Goal: Information Seeking & Learning: Learn about a topic

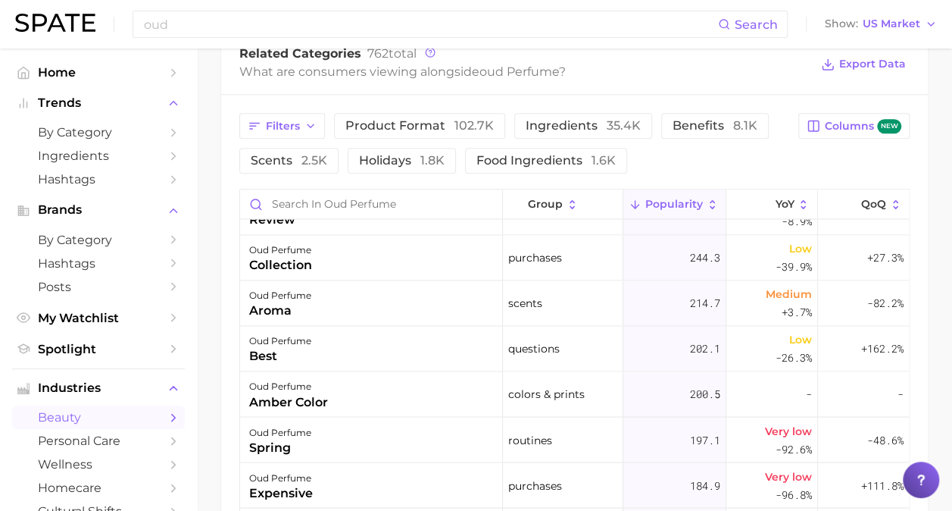
scroll to position [1440, 0]
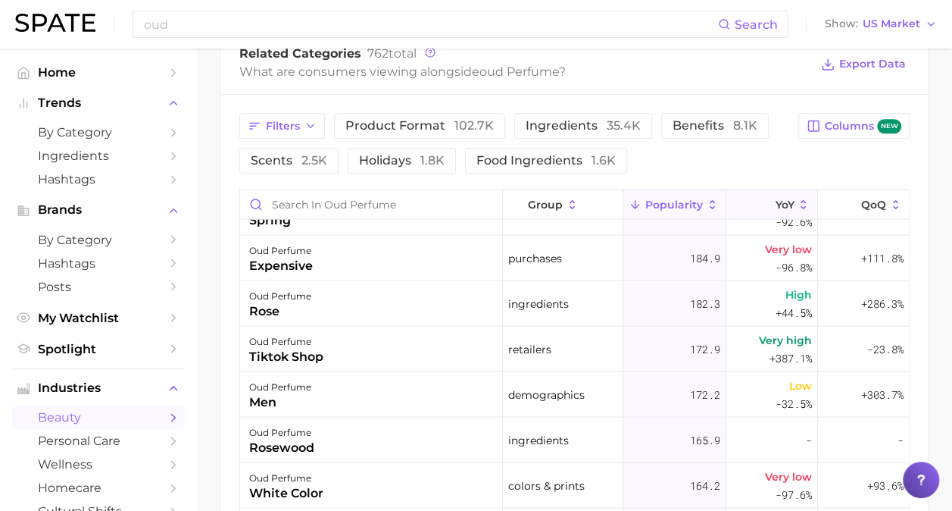
click at [783, 208] on button "YoY" at bounding box center [772, 204] width 91 height 30
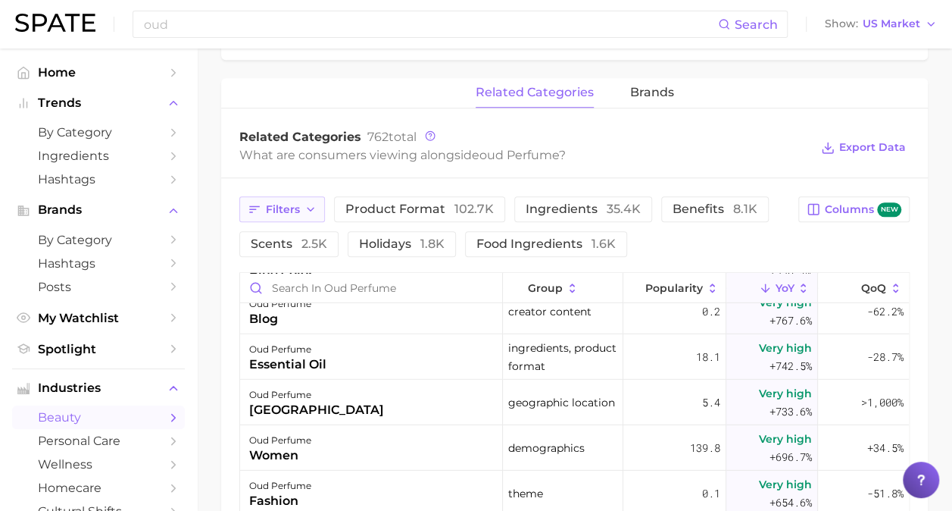
scroll to position [529, 0]
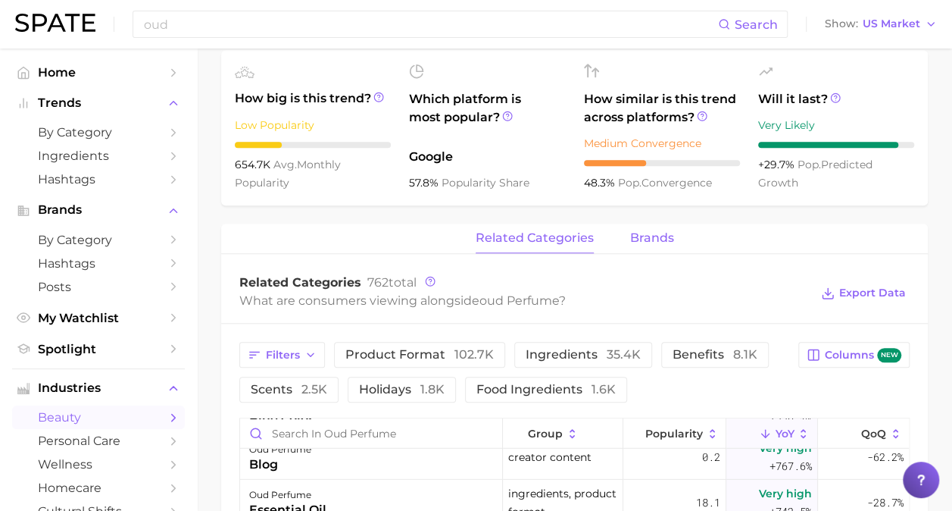
click at [664, 243] on span "brands" at bounding box center [652, 238] width 44 height 14
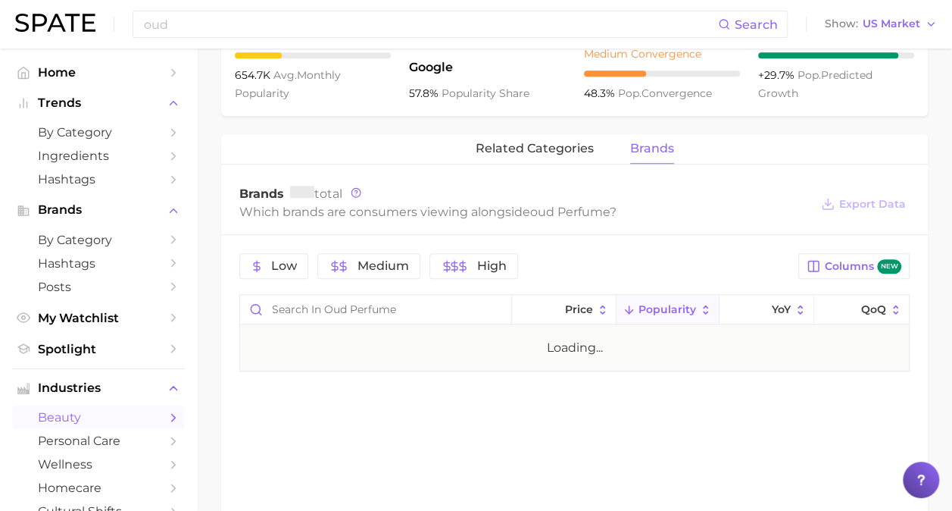
scroll to position [731, 0]
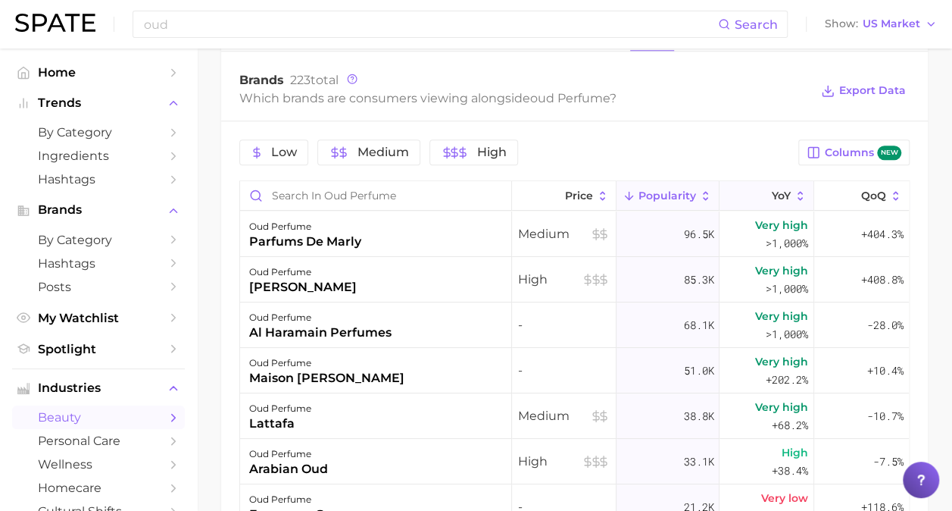
click at [777, 192] on span "YoY" at bounding box center [781, 195] width 19 height 12
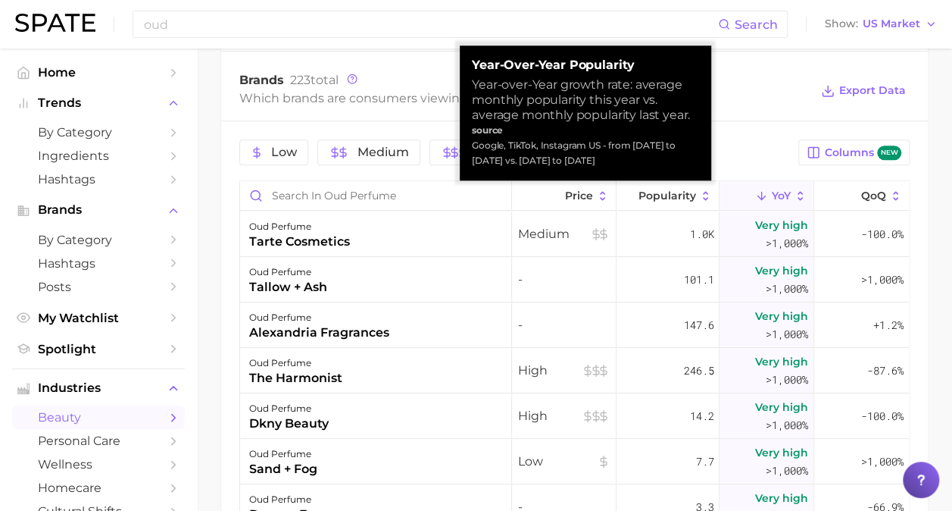
click at [777, 192] on span "YoY" at bounding box center [781, 195] width 19 height 12
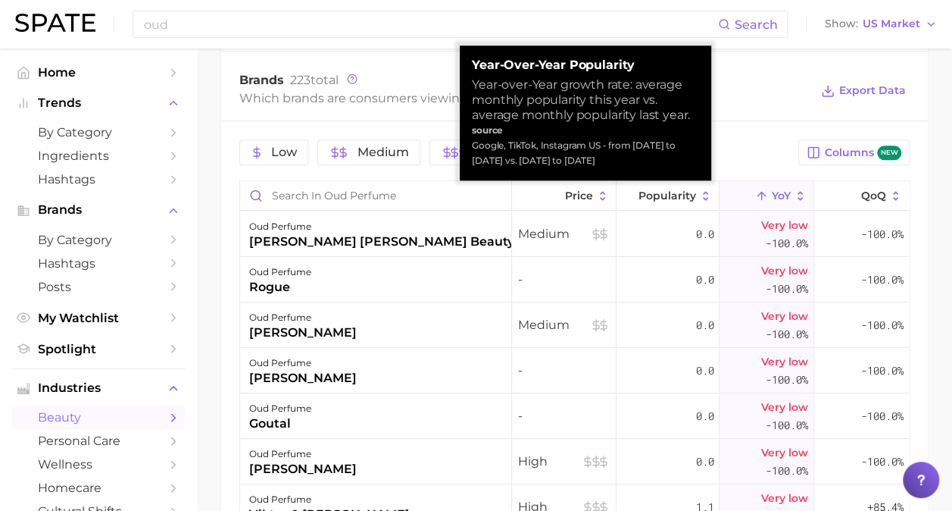
click at [777, 192] on span "YoY" at bounding box center [781, 195] width 19 height 12
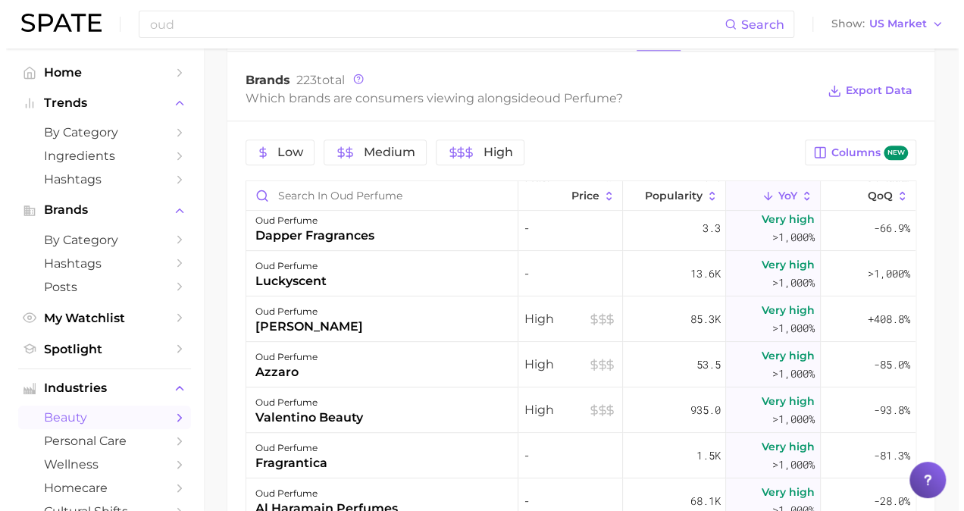
scroll to position [303, 0]
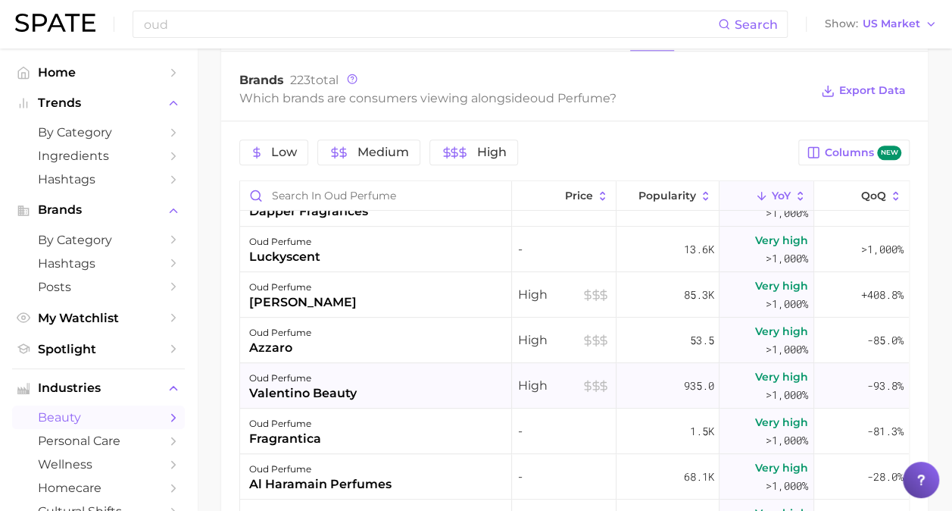
click at [274, 396] on div "valentino beauty" at bounding box center [303, 393] width 108 height 18
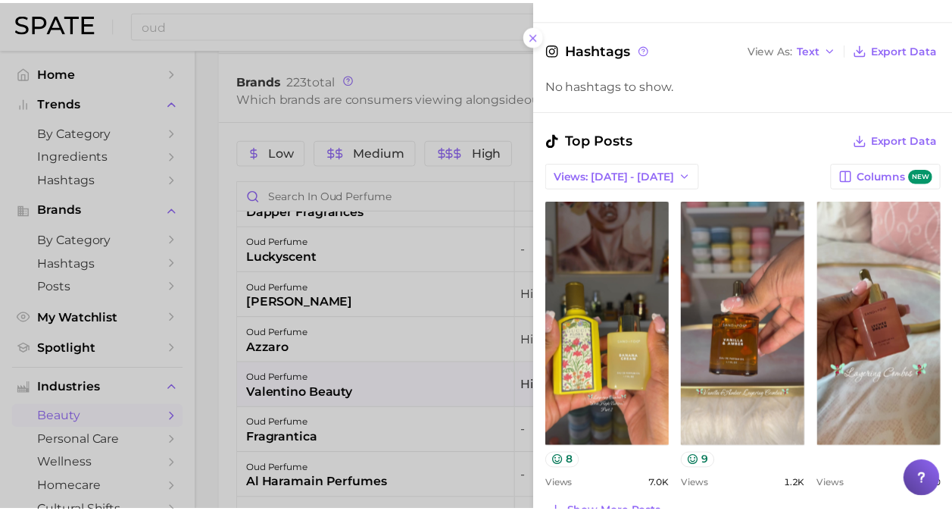
scroll to position [455, 0]
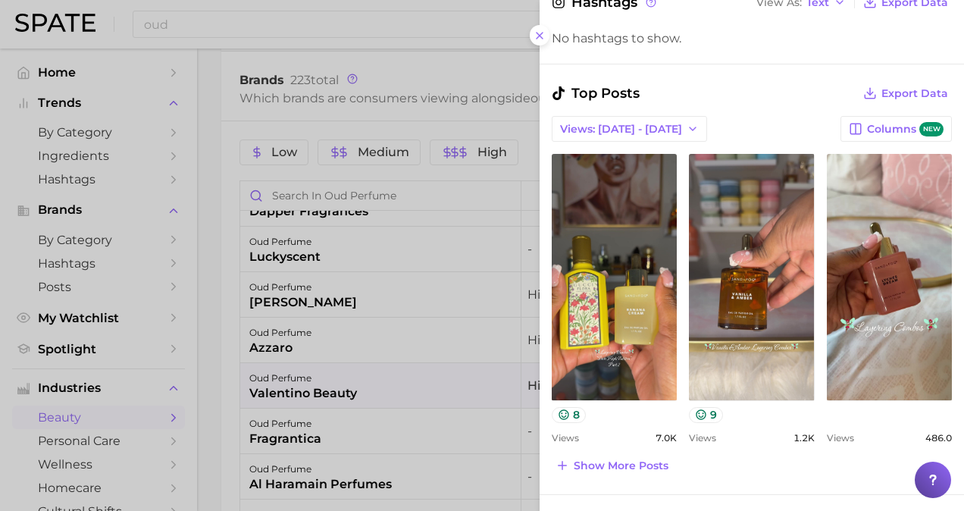
click at [541, 33] on icon at bounding box center [539, 36] width 12 height 12
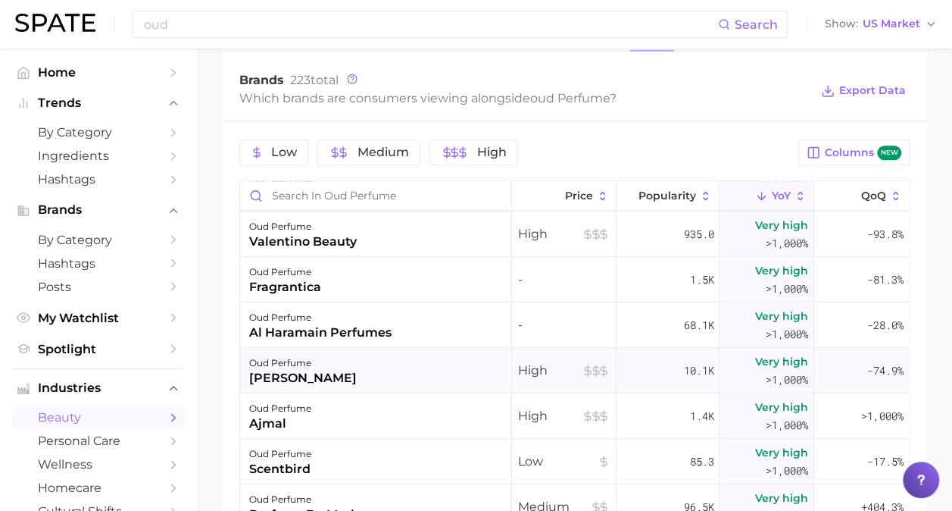
click at [432, 357] on div "oud perfume [PERSON_NAME]" at bounding box center [376, 370] width 272 height 45
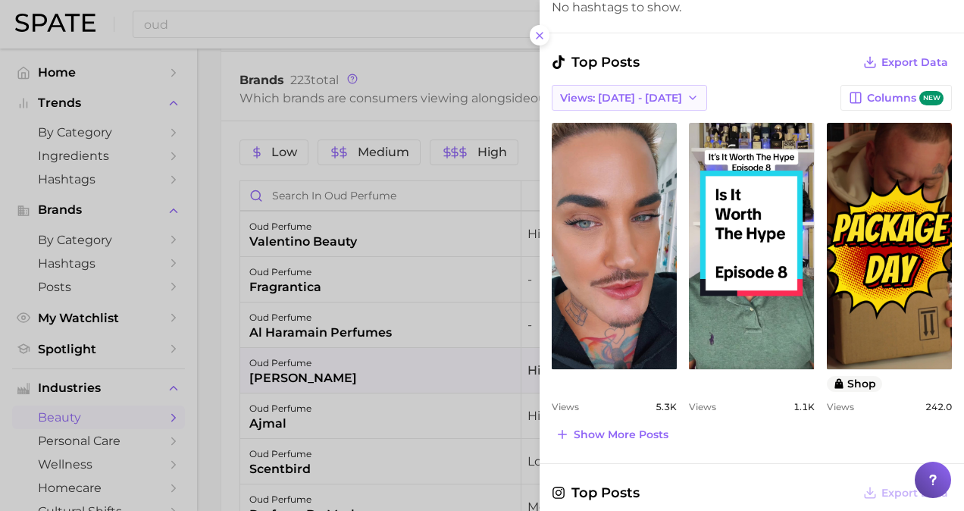
click at [619, 95] on span "Views: [DATE] - [DATE]" at bounding box center [621, 98] width 122 height 13
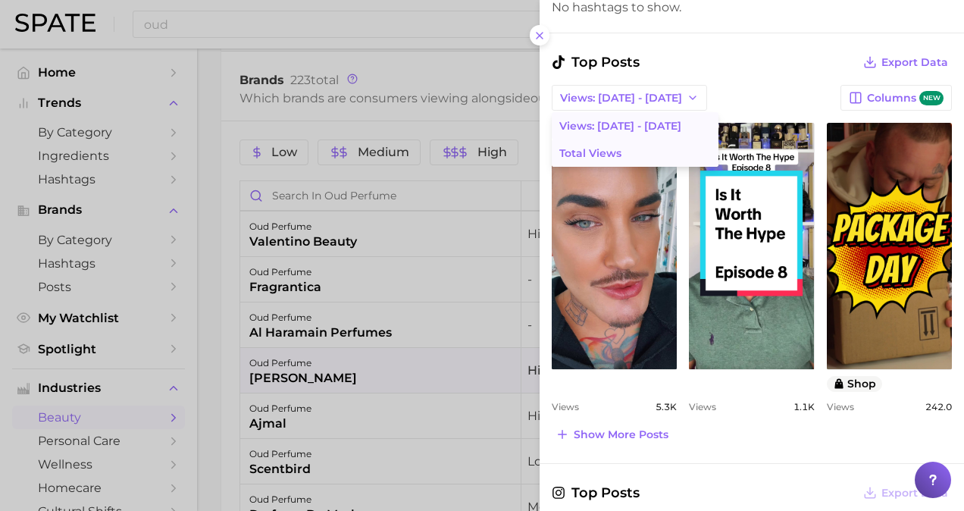
click at [621, 142] on button "Total Views" at bounding box center [635, 152] width 167 height 27
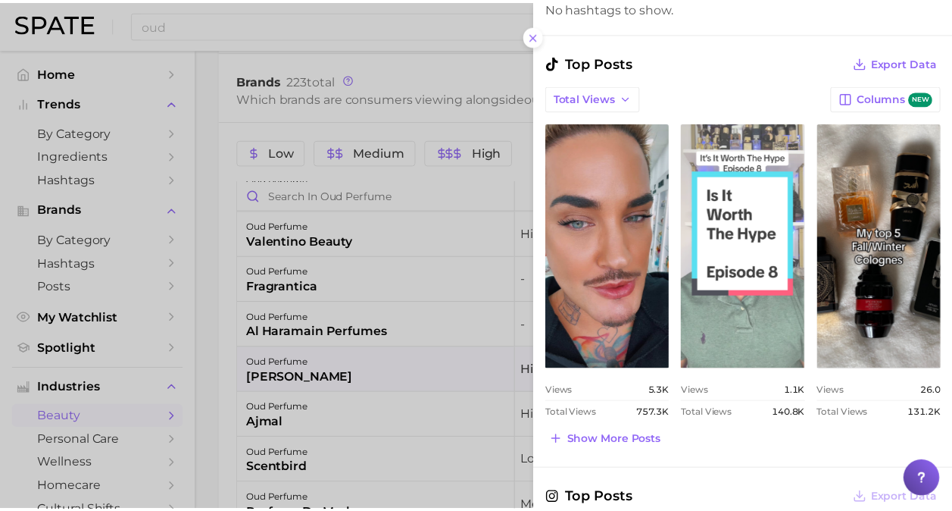
scroll to position [0, 0]
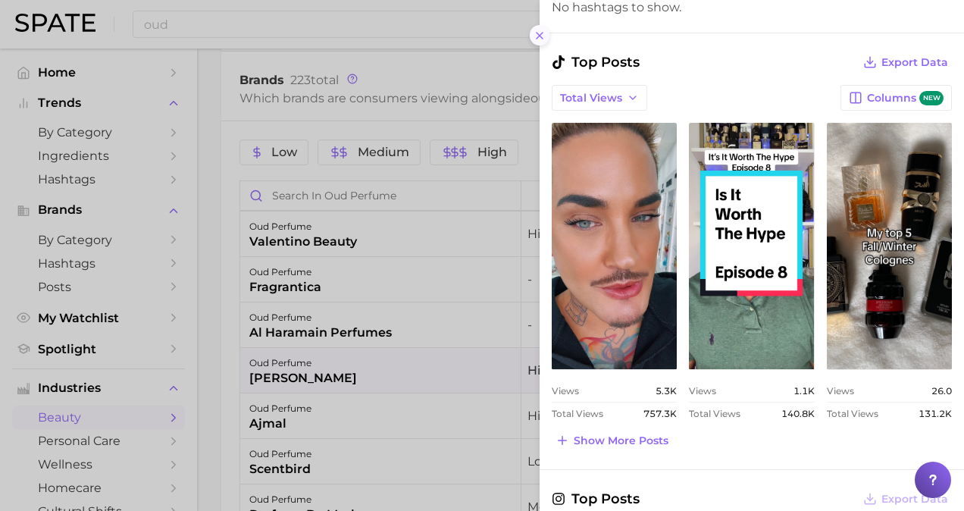
click at [539, 32] on icon at bounding box center [539, 36] width 12 height 12
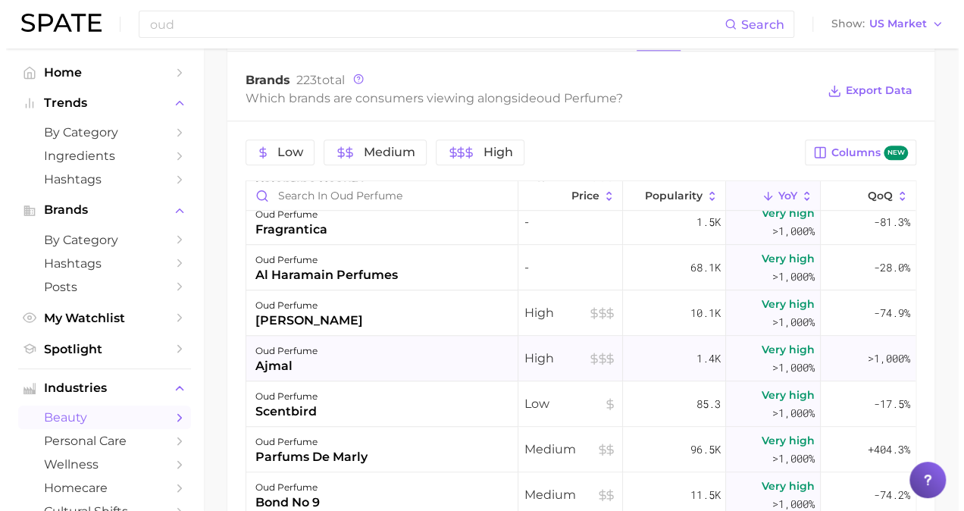
scroll to position [606, 0]
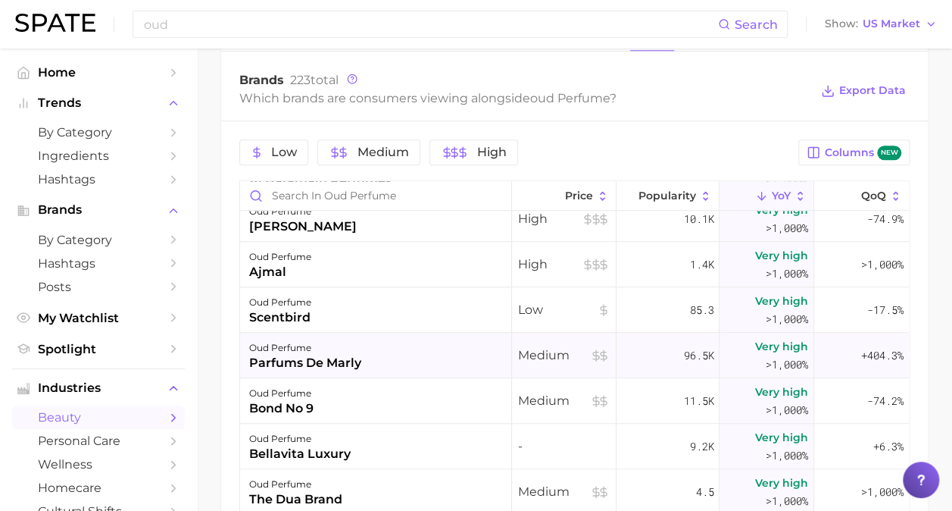
click at [439, 356] on div "oud perfume parfums de marly" at bounding box center [376, 355] width 272 height 45
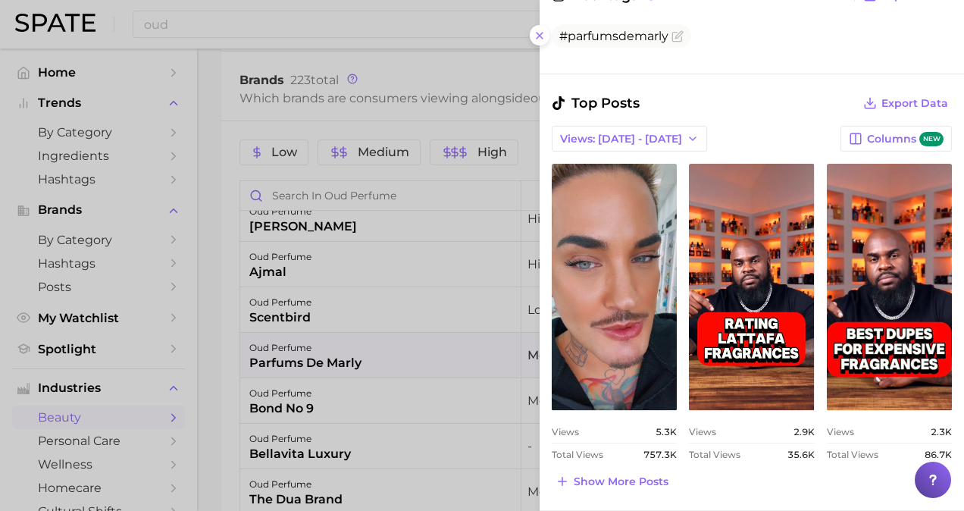
scroll to position [455, 0]
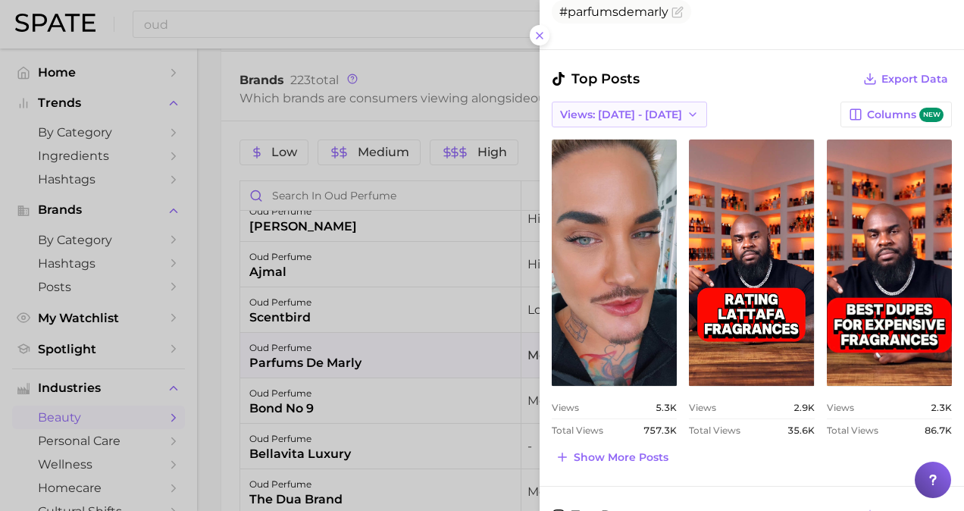
click at [635, 102] on button "Views: [DATE] - [DATE]" at bounding box center [629, 115] width 155 height 26
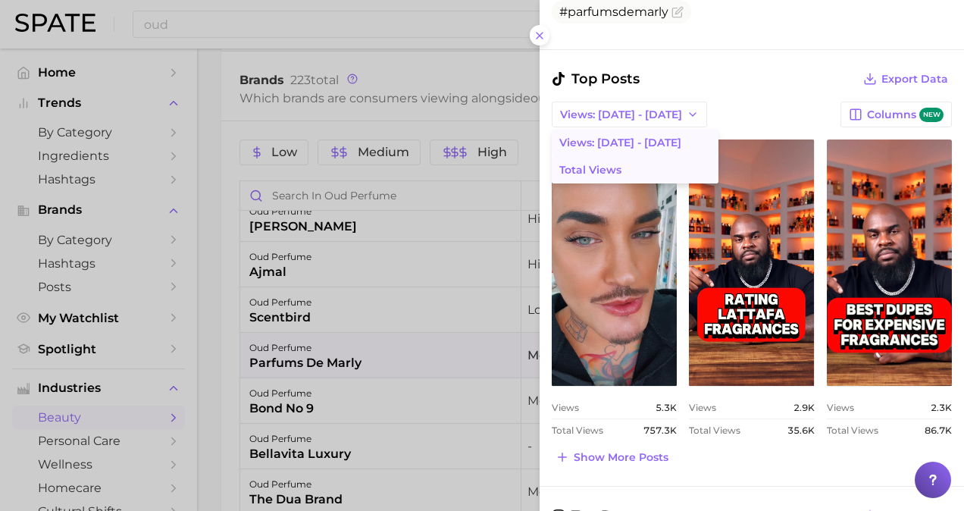
click at [643, 158] on button "Total Views" at bounding box center [635, 169] width 167 height 27
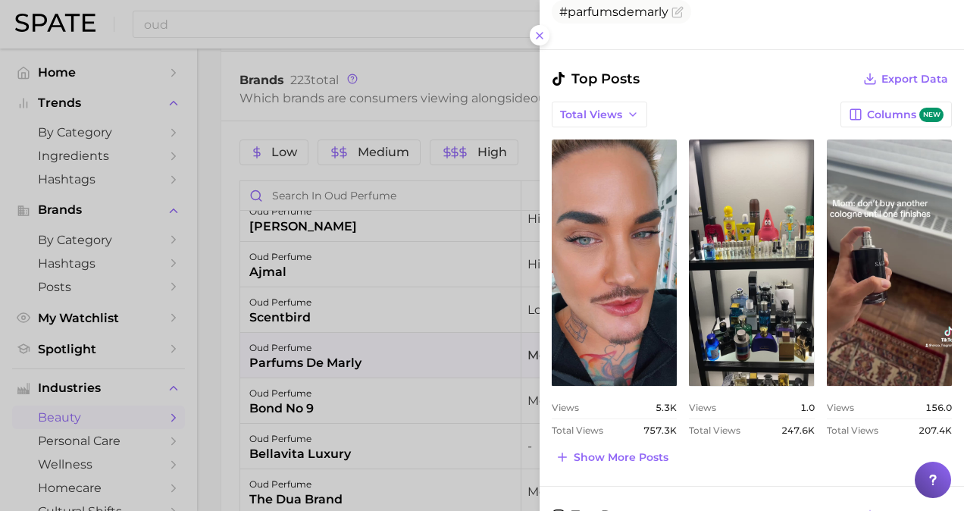
scroll to position [0, 0]
click at [637, 451] on span "Show more posts" at bounding box center [621, 457] width 95 height 13
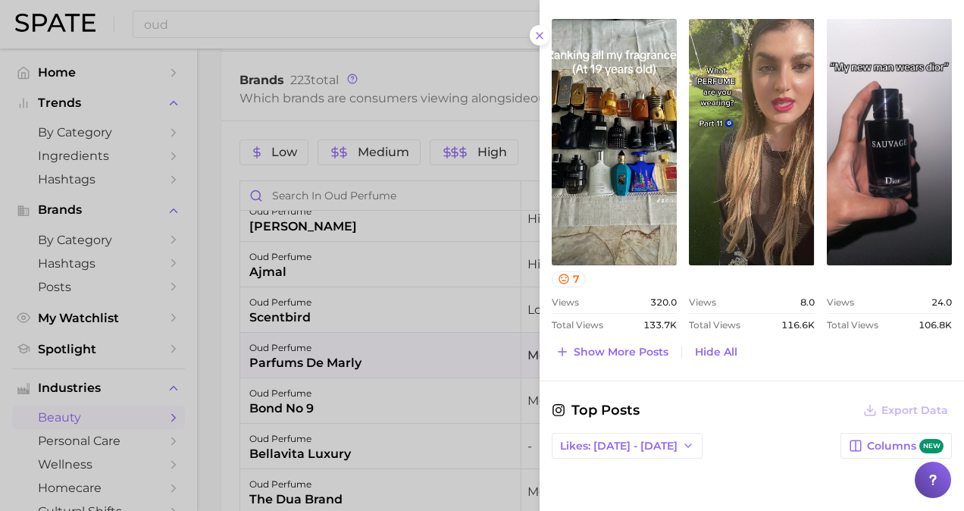
scroll to position [985, 0]
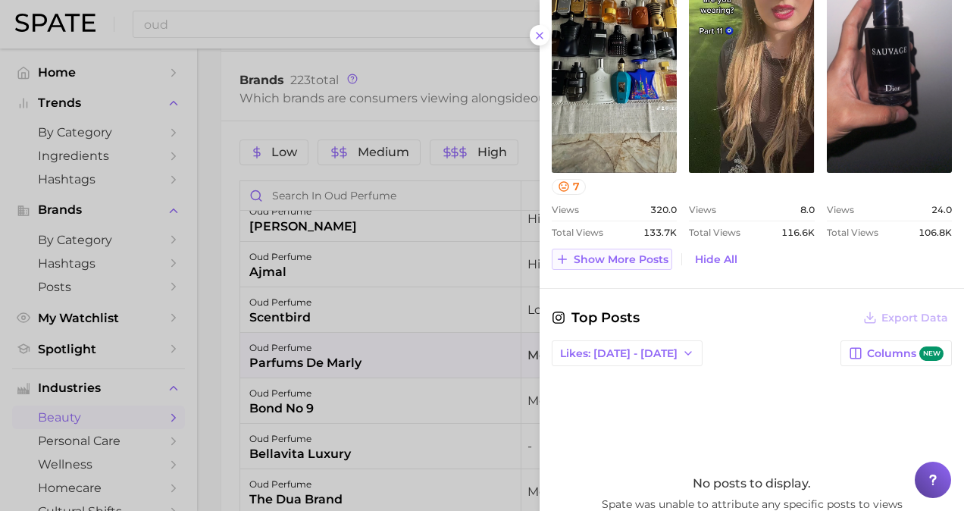
click at [635, 254] on span "Show more posts" at bounding box center [621, 259] width 95 height 13
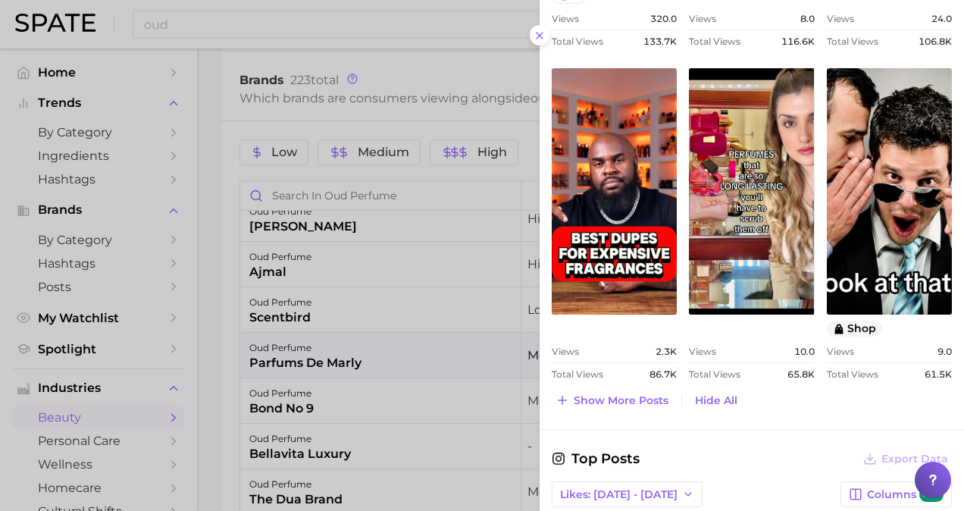
scroll to position [1212, 0]
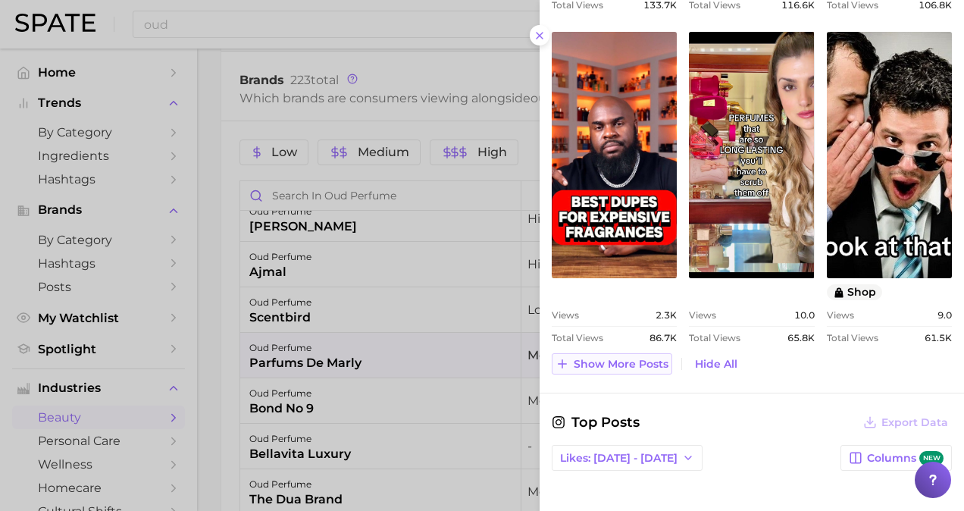
click at [626, 364] on span "Show more posts" at bounding box center [621, 364] width 95 height 13
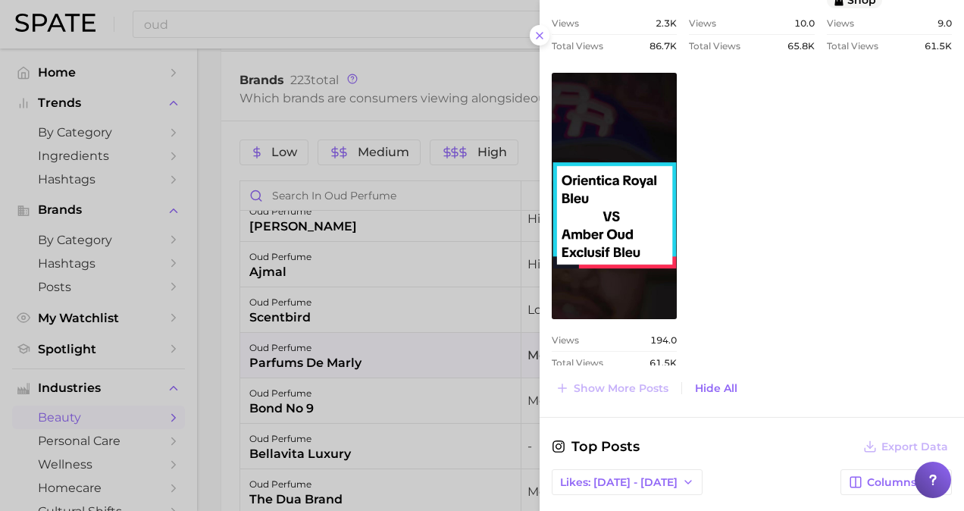
scroll to position [1515, 0]
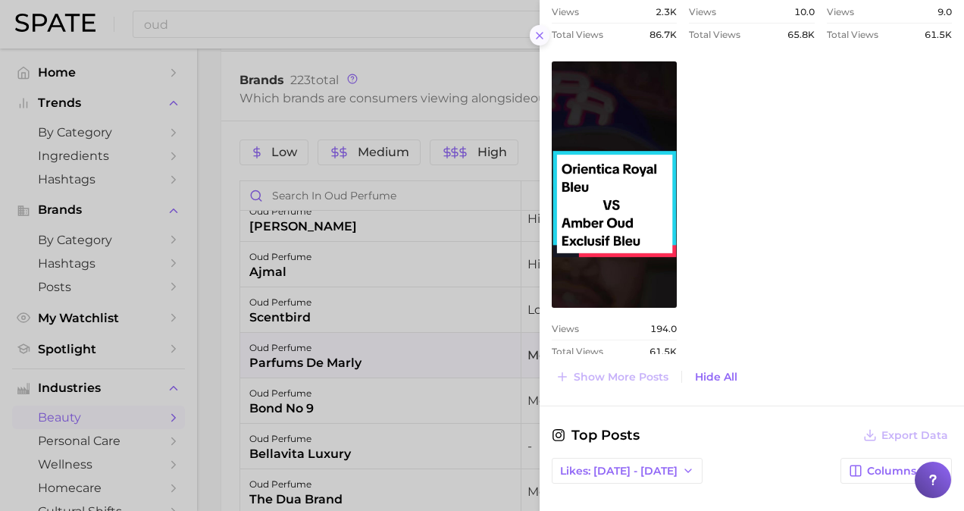
click at [537, 37] on line at bounding box center [539, 36] width 6 height 6
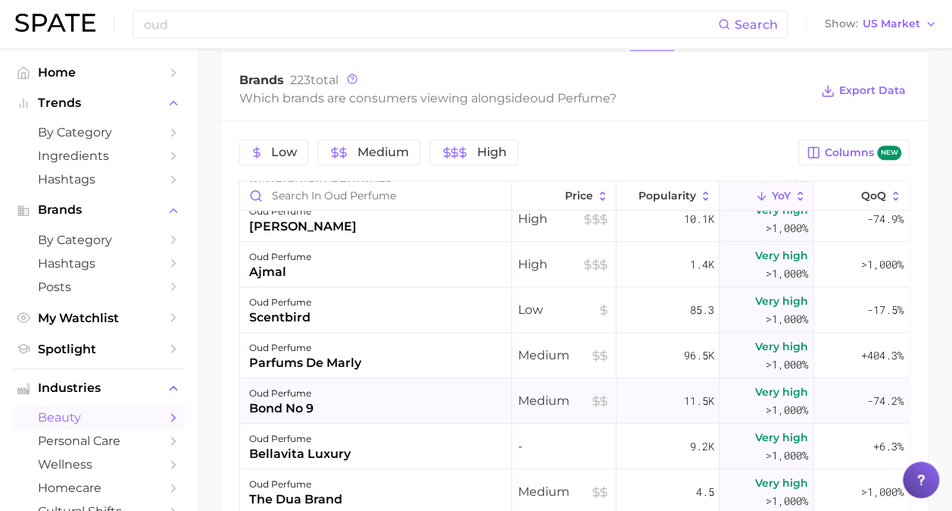
click at [322, 388] on div "oud perfume bond no 9" at bounding box center [376, 400] width 272 height 45
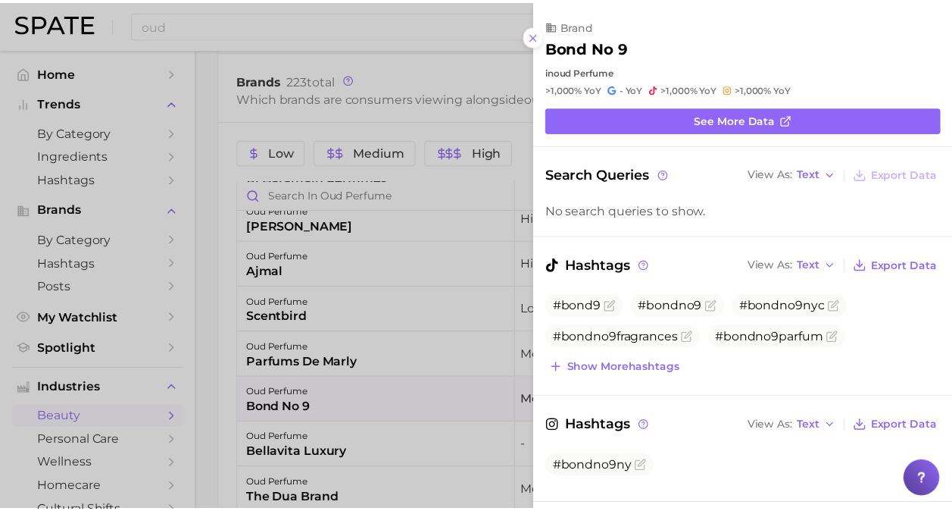
scroll to position [0, 0]
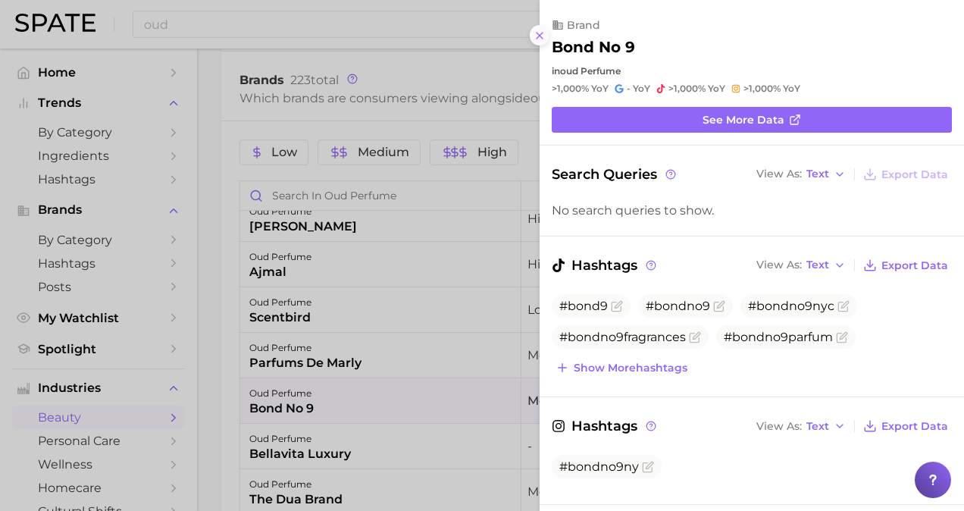
click at [541, 33] on line at bounding box center [539, 36] width 6 height 6
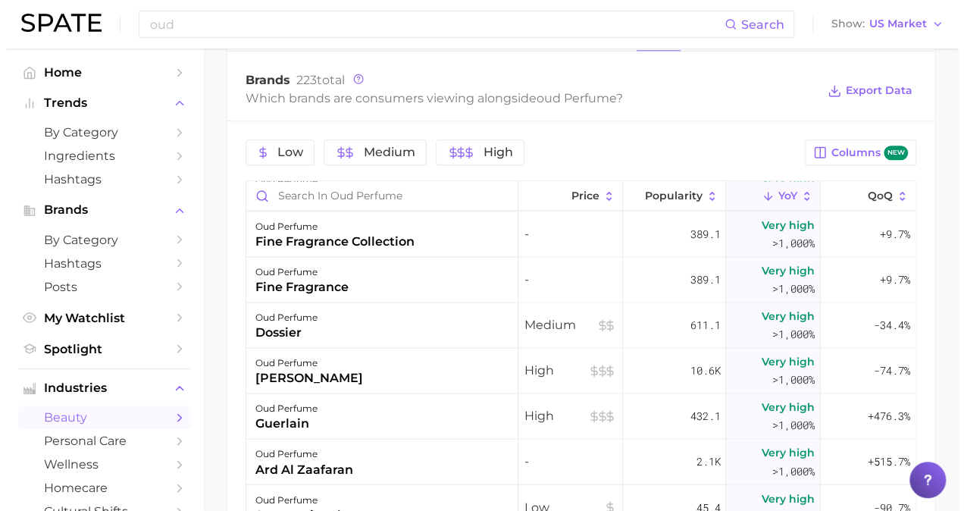
scroll to position [1212, 0]
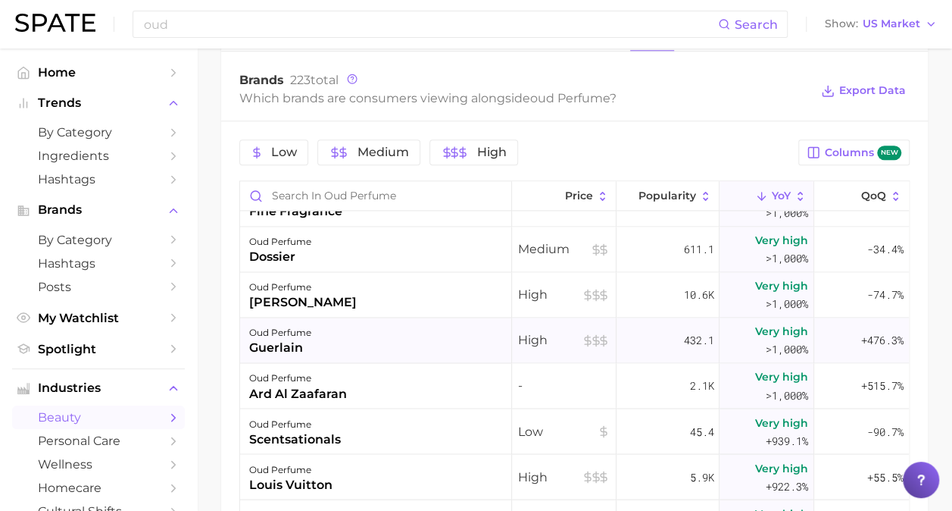
click at [412, 333] on div "oud perfume guerlain" at bounding box center [376, 339] width 272 height 45
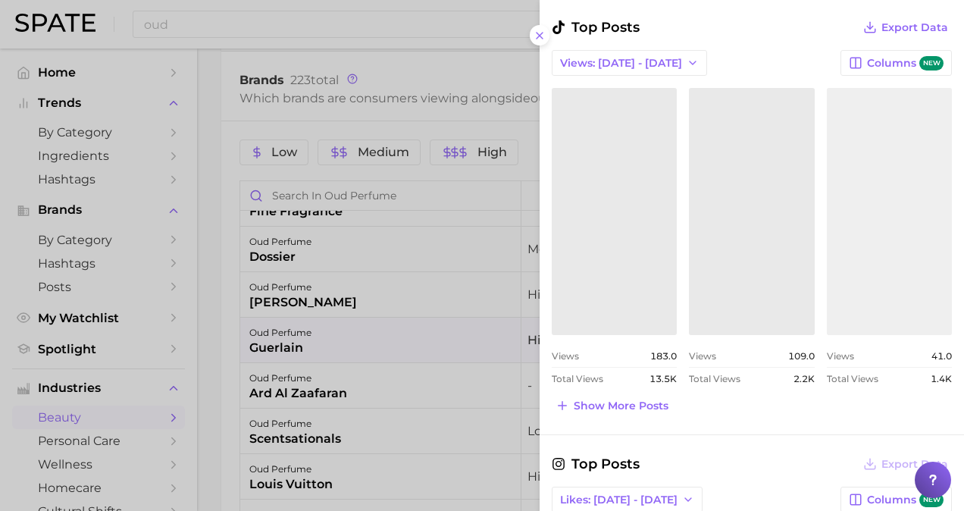
scroll to position [530, 0]
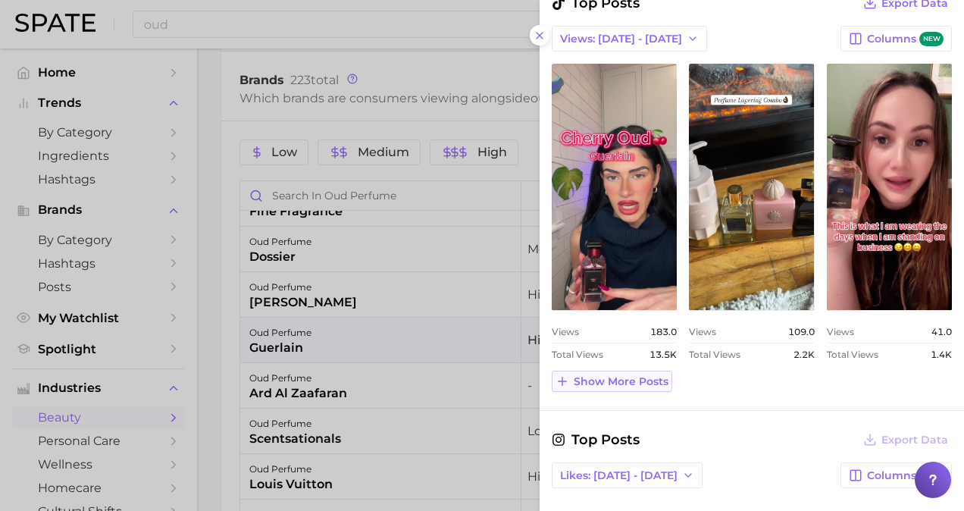
click at [583, 380] on span "Show more posts" at bounding box center [621, 381] width 95 height 13
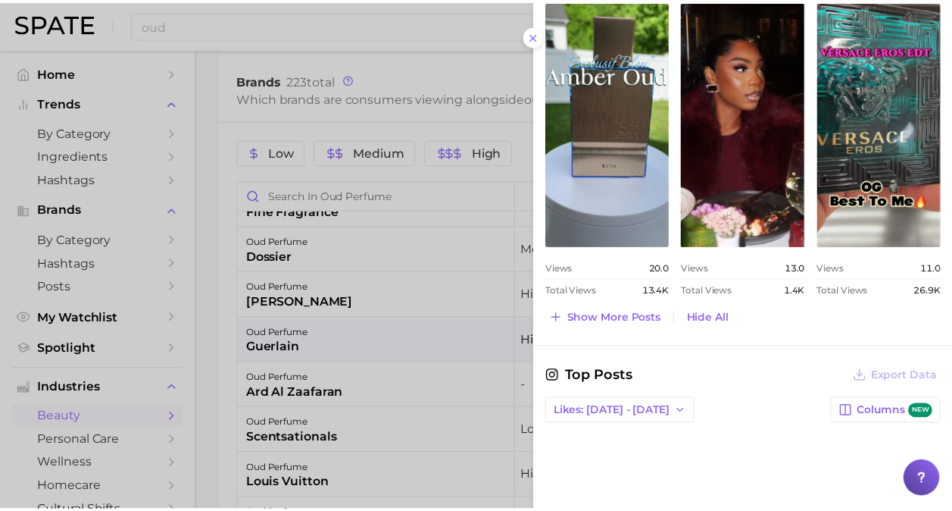
scroll to position [682, 0]
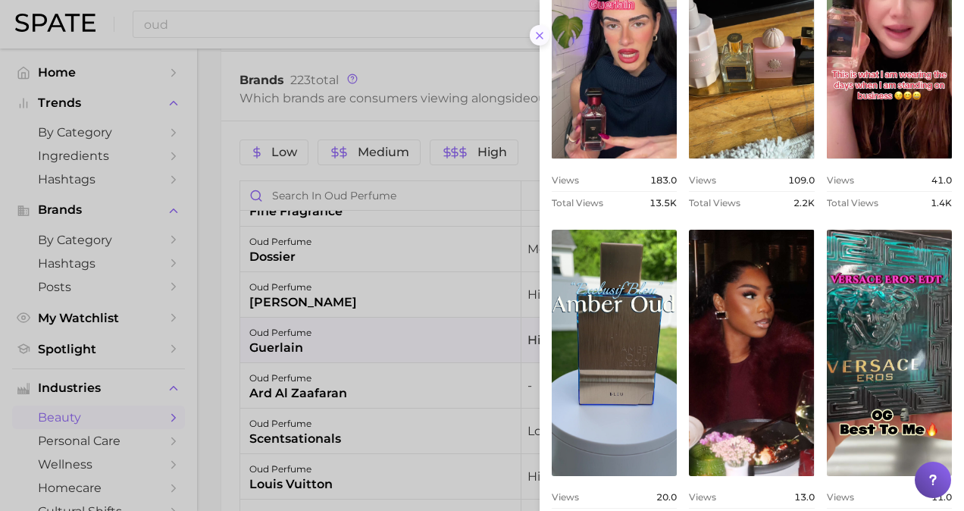
click at [536, 37] on icon at bounding box center [539, 36] width 12 height 12
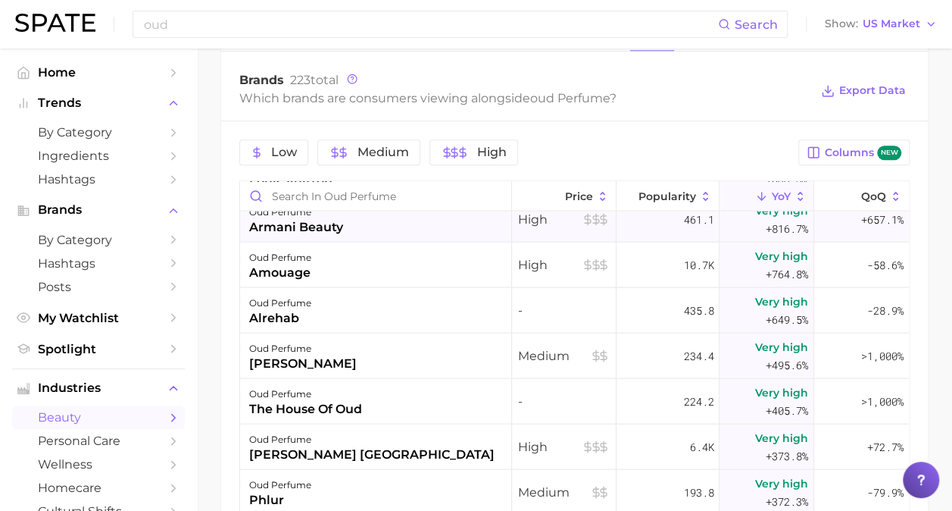
scroll to position [1591, 0]
